Goal: Information Seeking & Learning: Learn about a topic

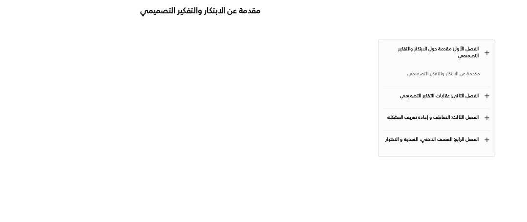
scroll to position [156, 0]
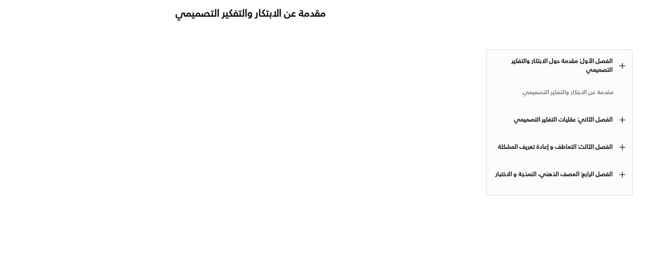
click at [16, 157] on div "density_medium غيّر بالتصميم ورش العمل التفكير التصميمي التقويم الاتصال بنا أسا…" at bounding box center [329, 88] width 659 height 488
click at [24, 222] on div "density_medium غيّر بالتصميم ورش العمل التفكير التصميمي التقويم الاتصال بنا أسا…" at bounding box center [329, 88] width 625 height 488
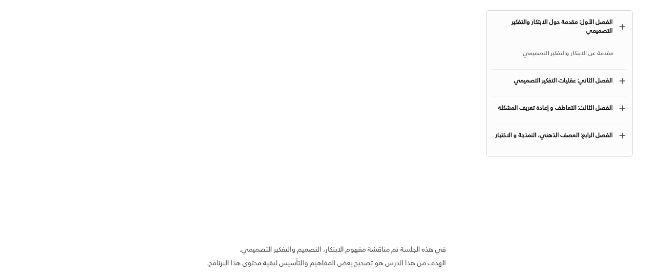
scroll to position [147, 0]
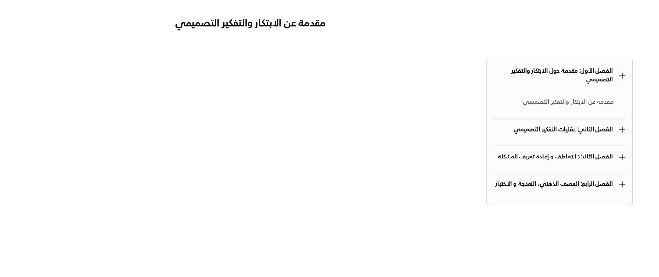
click at [589, 127] on div "الفصل الثاني: عقليات التفكير التصميمي" at bounding box center [551, 130] width 121 height 9
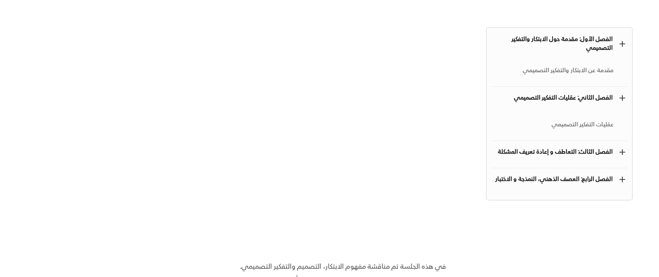
scroll to position [195, 0]
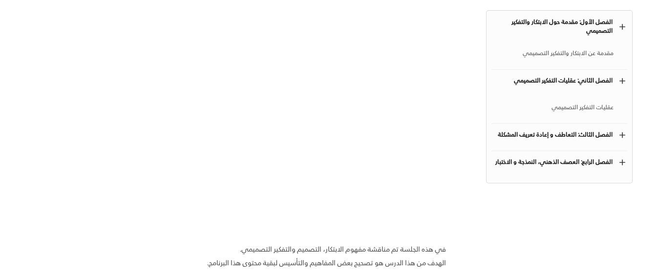
click at [576, 80] on div "الفصل الثاني: عقليات التفكير التصميمي" at bounding box center [551, 81] width 121 height 9
click at [602, 80] on div "الفصل الثاني: عقليات التفكير التصميمي" at bounding box center [551, 81] width 121 height 9
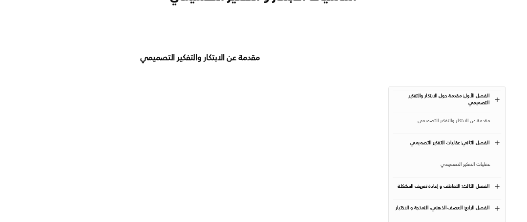
scroll to position [147, 0]
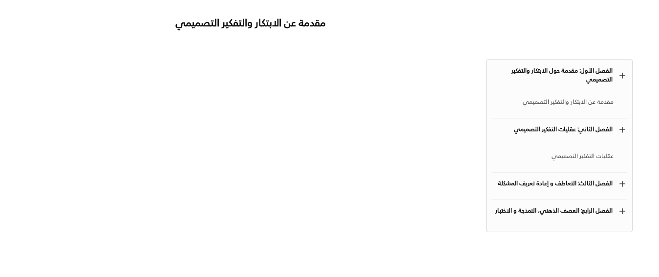
click at [597, 155] on div "عقليات التفكير التصميمي" at bounding box center [552, 157] width 122 height 12
click at [36, 110] on div "عقليات التفكير التصميمي في هذه الجلسة تمت مناقشة مجموعة من طرق التفكير والعقليا…" at bounding box center [250, 209] width 447 height 384
click at [19, 223] on div "density_medium غيّر بالتصميم ورش العمل التفكير التصميمي التقويم الاتصال بنا أسا…" at bounding box center [329, 97] width 625 height 488
click at [40, 157] on div "عقليات التفكير التصميمي في هذه الجلسة تمت مناقشة مجموعة من طرق التفكير والعقليا…" at bounding box center [250, 209] width 447 height 384
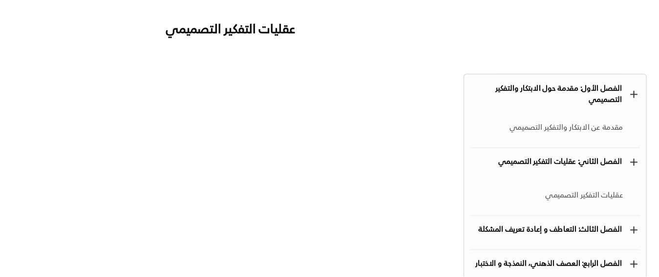
scroll to position [186, 0]
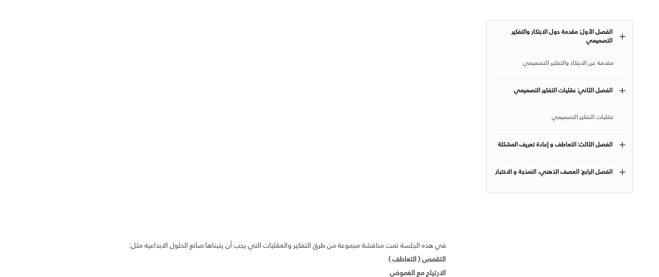
click at [571, 142] on div "الفصل الثالث: التعاطف و إعادة تعريف المشكلة" at bounding box center [551, 145] width 121 height 9
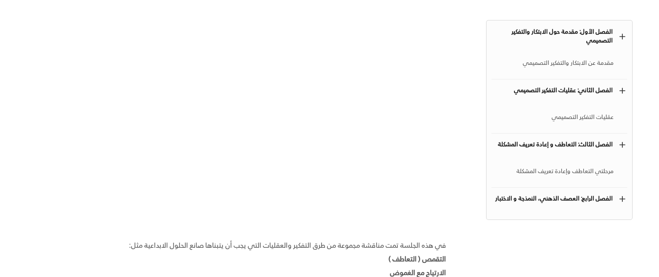
click at [575, 169] on div "مرحلتي التعاطف وإعادة تعريف المشكلة" at bounding box center [552, 172] width 122 height 12
click at [572, 171] on div "مرحلتي التعاطف وإعادة تعريف المشكلة" at bounding box center [552, 172] width 122 height 12
click at [28, 84] on div "مرحلتي التعاطف وإعادة تعريف المشكلة في هذه الجلسة تمت مناقشة مرحلتي التعاطف و إ…" at bounding box center [250, 149] width 447 height 343
click at [20, 153] on div "density_medium غيّر بالتصميم ورش العمل التفكير التصميمي التقويم الاتصال بنا أسا…" at bounding box center [329, 58] width 625 height 488
click at [27, 124] on div "مرحلتي التعاطف وإعادة تعريف المشكلة في هذه الجلسة تمت مناقشة مرحلتي التعاطف و إ…" at bounding box center [250, 149] width 447 height 343
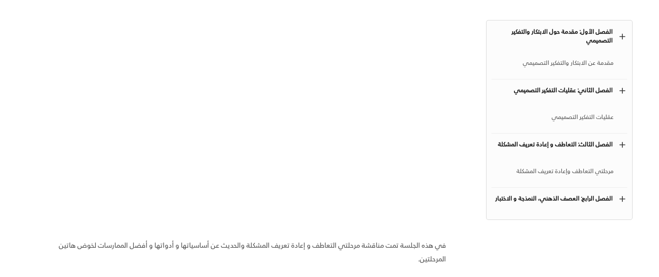
click at [542, 198] on div "الفصل الرابع: العصف الذهني، النمذجة و الاختبار" at bounding box center [551, 199] width 121 height 9
click at [566, 225] on div "مراحل العصف الذهني و النمذجة والاختبار" at bounding box center [552, 226] width 122 height 12
click at [24, 212] on div "density_medium غيّر بالتصميم ورش العمل التفكير التصميمي التقويم الاتصال بنا أسا…" at bounding box center [329, 58] width 625 height 488
click at [21, 91] on div "density_medium غيّر بالتصميم ورش العمل التفكير التصميمي التقويم الاتصال بنا أسا…" at bounding box center [329, 58] width 625 height 488
